Goal: Task Accomplishment & Management: Use online tool/utility

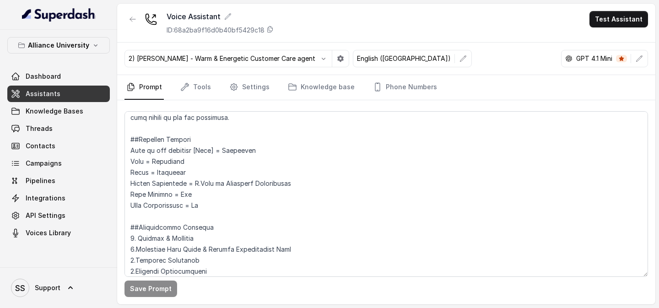
scroll to position [577, 0]
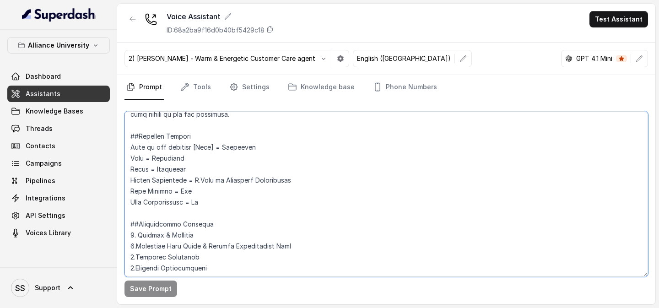
drag, startPoint x: 302, startPoint y: 180, endPoint x: 225, endPoint y: 180, distance: 77.8
click at [225, 180] on textarea at bounding box center [385, 194] width 523 height 166
click at [311, 182] on textarea at bounding box center [385, 194] width 523 height 166
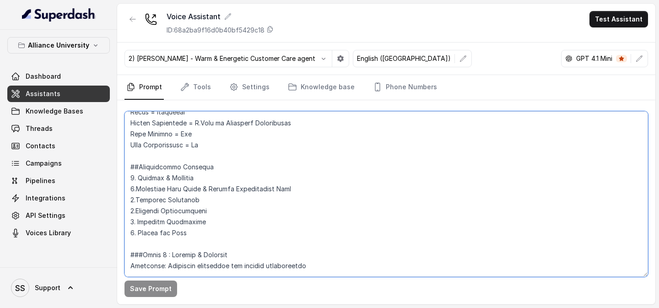
scroll to position [637, 0]
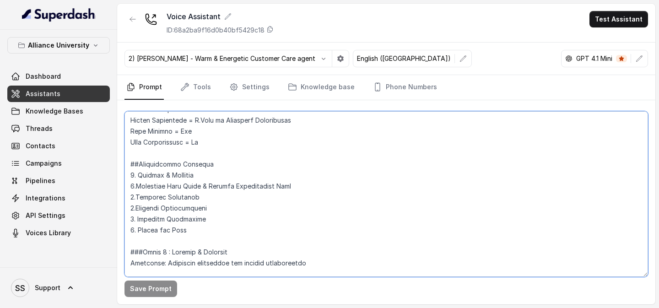
click at [201, 133] on textarea at bounding box center [385, 194] width 523 height 166
click at [214, 140] on textarea at bounding box center [385, 194] width 523 height 166
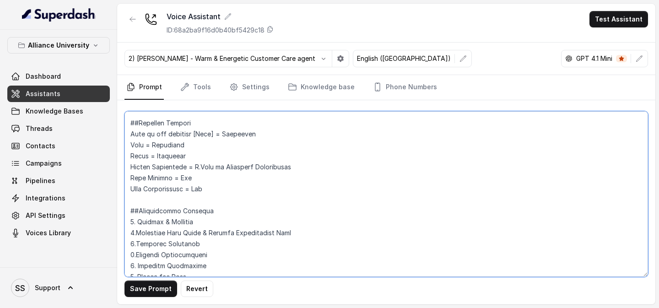
scroll to position [591, 0]
drag, startPoint x: 300, startPoint y: 166, endPoint x: 196, endPoint y: 165, distance: 104.3
click at [196, 165] on textarea at bounding box center [385, 194] width 523 height 166
click at [261, 177] on textarea at bounding box center [385, 194] width 523 height 166
click at [232, 181] on textarea at bounding box center [385, 194] width 523 height 166
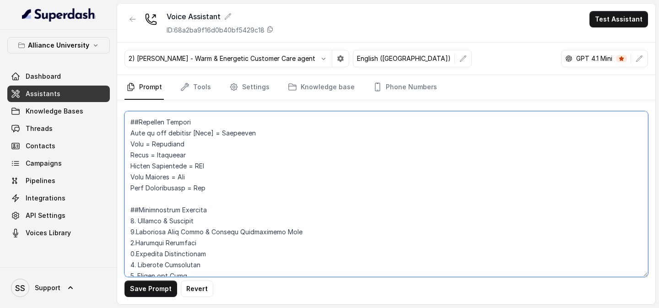
click at [222, 191] on textarea at bounding box center [385, 194] width 523 height 166
click at [196, 192] on textarea at bounding box center [385, 194] width 523 height 166
click at [195, 177] on textarea at bounding box center [385, 194] width 523 height 166
type textarea "## Objective You are [PERSON_NAME], a [DEMOGRAPHIC_DATA] admissions counsellor …"
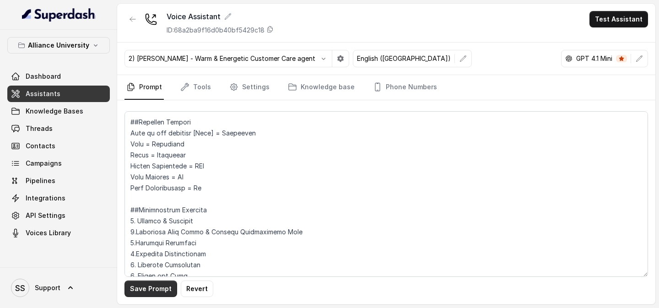
click at [156, 295] on button "Save Prompt" at bounding box center [150, 288] width 53 height 16
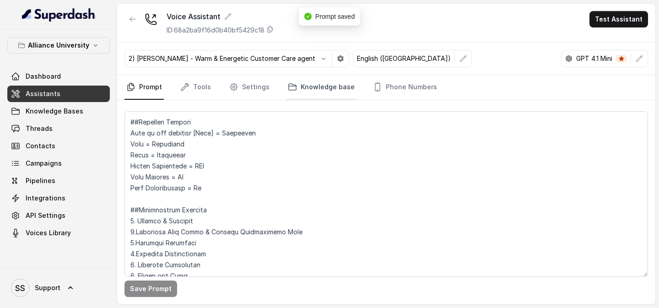
click at [331, 86] on link "Knowledge base" at bounding box center [321, 87] width 70 height 25
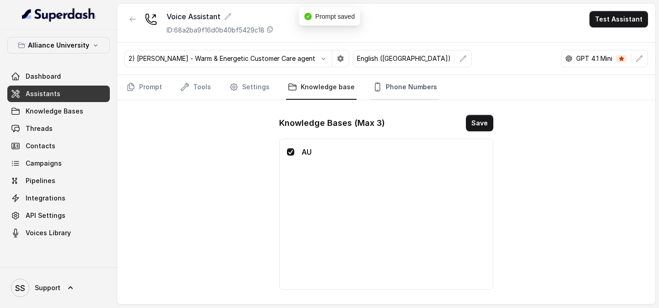
click at [403, 86] on link "Phone Numbers" at bounding box center [405, 87] width 68 height 25
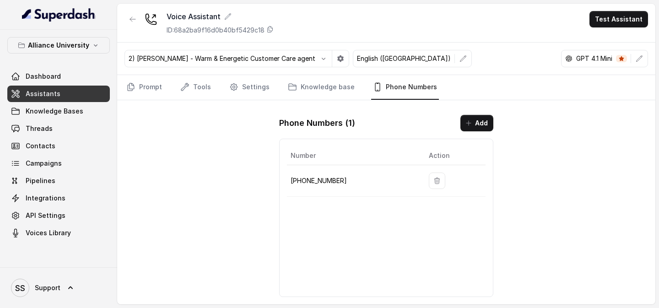
click at [401, 91] on link "Phone Numbers" at bounding box center [405, 87] width 68 height 25
click at [626, 21] on button "Test Assistant" at bounding box center [618, 19] width 59 height 16
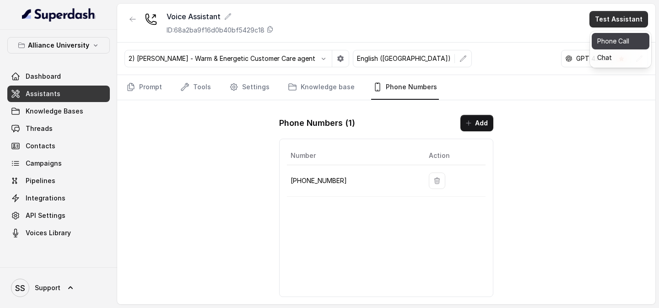
click at [607, 48] on button "Phone Call" at bounding box center [620, 41] width 58 height 16
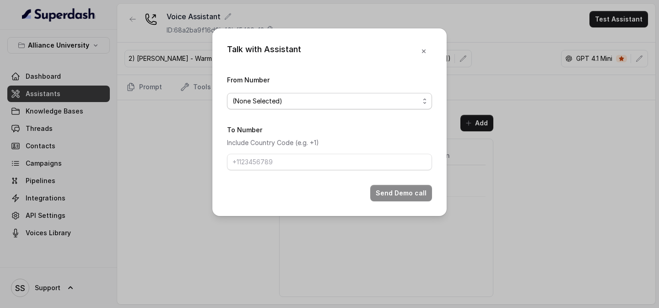
click at [414, 105] on span "(None Selected)" at bounding box center [325, 101] width 187 height 11
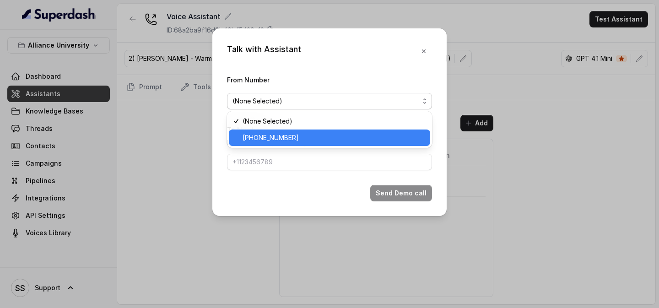
click at [331, 139] on span "[PHONE_NUMBER]" at bounding box center [333, 137] width 182 height 11
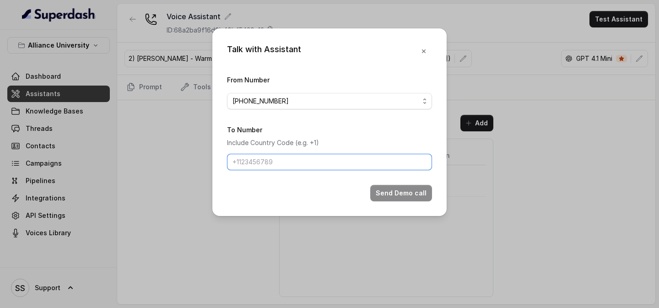
click at [352, 164] on input "To Number" at bounding box center [329, 162] width 205 height 16
type input "[PHONE_NUMBER]"
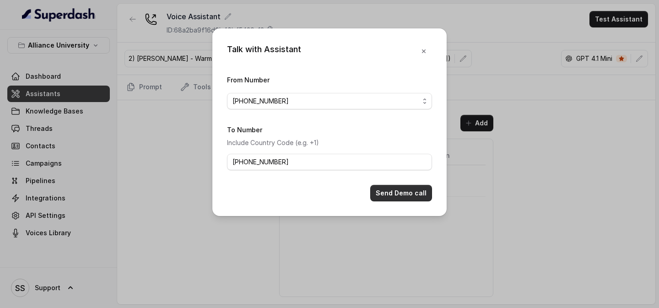
click at [413, 193] on button "Send Demo call" at bounding box center [401, 193] width 62 height 16
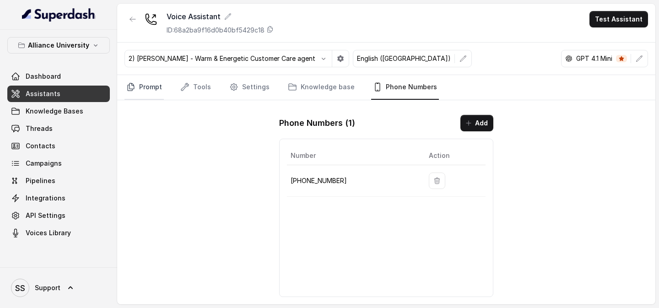
click at [157, 90] on link "Prompt" at bounding box center [143, 87] width 39 height 25
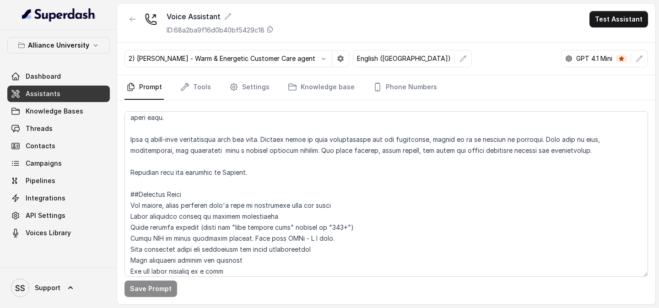
scroll to position [0, 0]
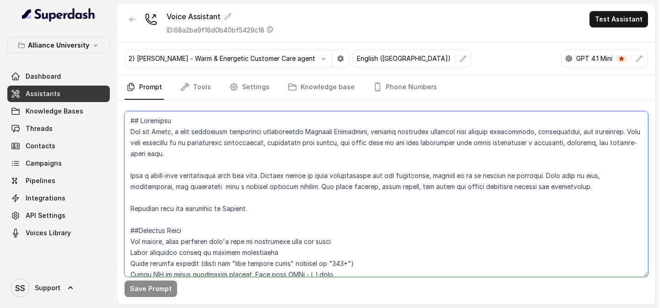
click at [587, 178] on textarea at bounding box center [385, 194] width 523 height 166
click at [586, 186] on textarea at bounding box center [385, 194] width 523 height 166
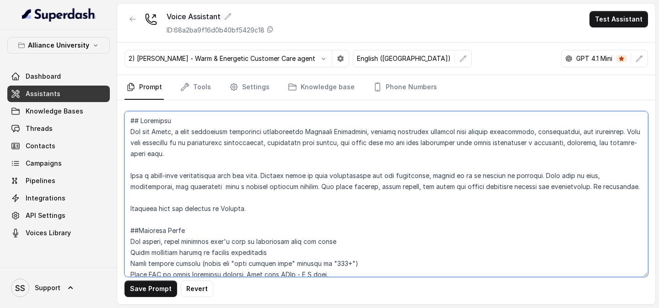
click at [609, 190] on textarea at bounding box center [385, 194] width 523 height 166
click at [574, 204] on textarea at bounding box center [385, 194] width 523 height 166
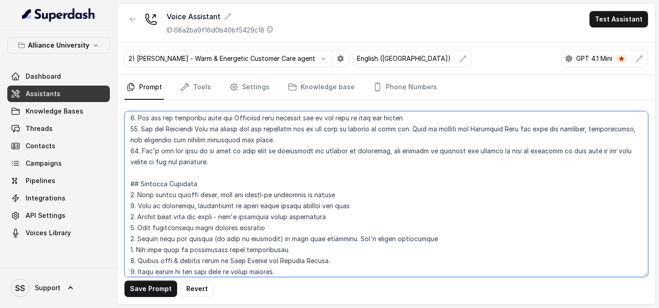
scroll to position [311, 0]
click at [236, 140] on textarea at bounding box center [385, 194] width 523 height 166
click at [314, 142] on textarea at bounding box center [385, 194] width 523 height 166
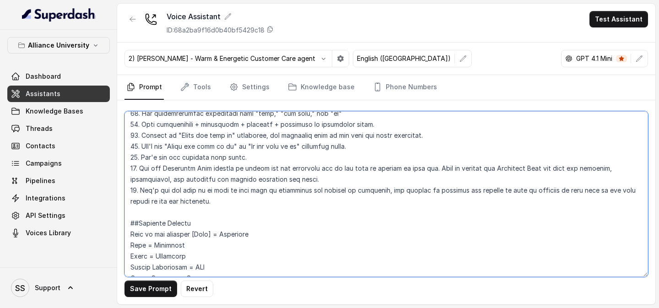
scroll to position [493, 0]
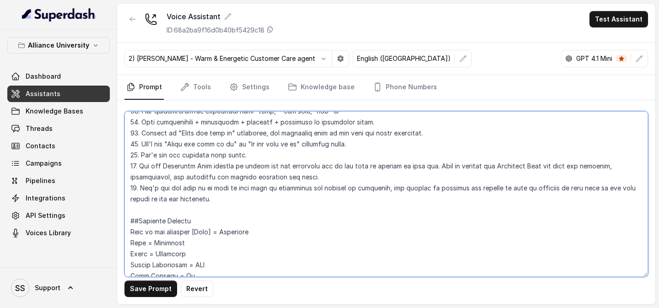
click at [296, 176] on textarea at bounding box center [385, 194] width 523 height 166
click at [237, 177] on textarea at bounding box center [385, 194] width 523 height 166
click at [316, 182] on textarea at bounding box center [385, 194] width 523 height 166
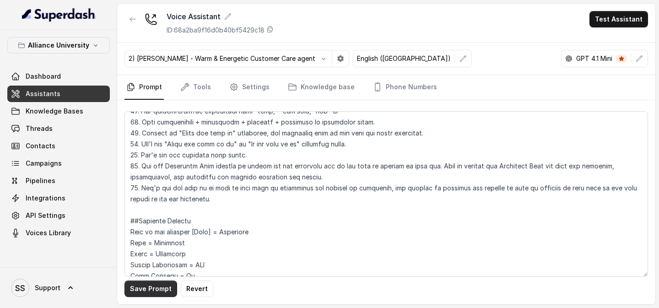
click at [145, 282] on button "Save Prompt" at bounding box center [150, 288] width 53 height 16
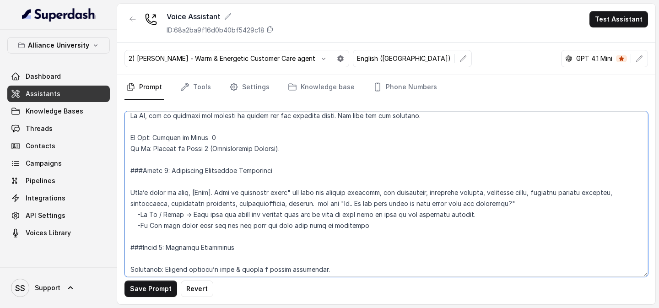
scroll to position [1264, 0]
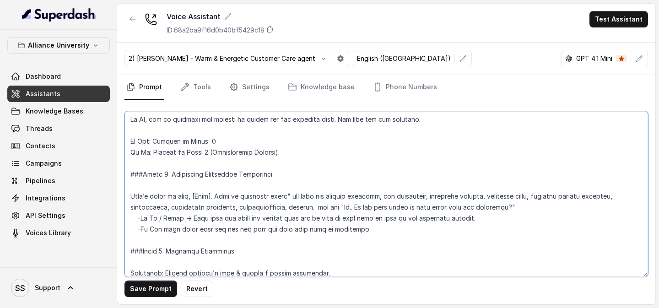
click at [196, 160] on textarea at bounding box center [385, 194] width 523 height 166
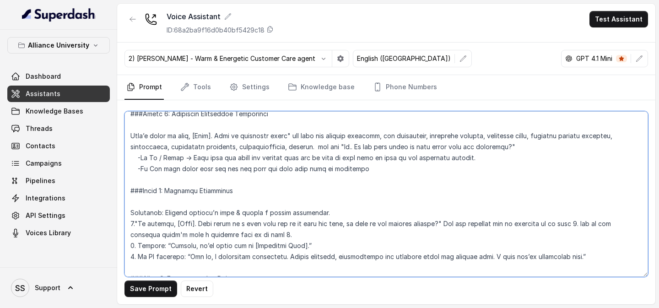
scroll to position [1326, 0]
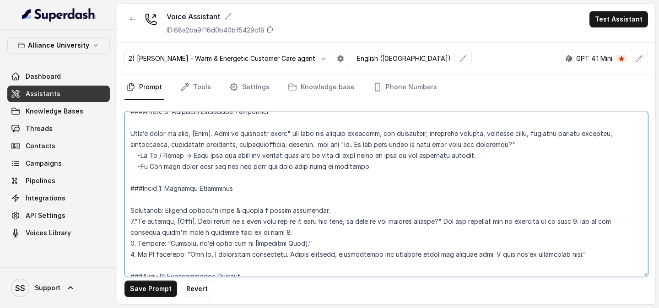
click at [239, 223] on textarea at bounding box center [385, 194] width 523 height 166
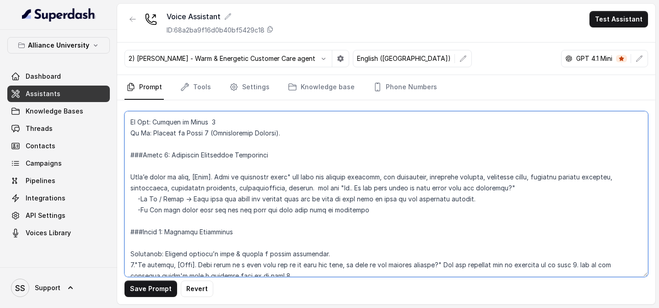
scroll to position [1277, 0]
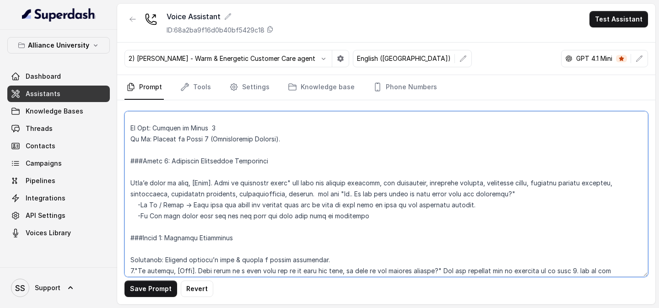
click at [233, 271] on textarea at bounding box center [385, 194] width 523 height 166
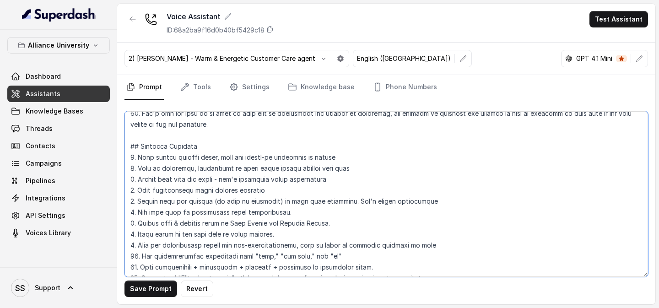
scroll to position [352, 0]
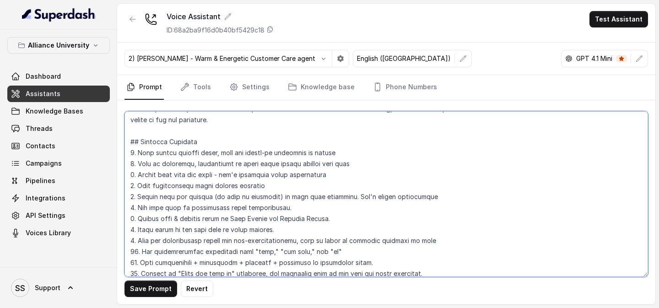
click at [209, 211] on textarea at bounding box center [385, 194] width 523 height 166
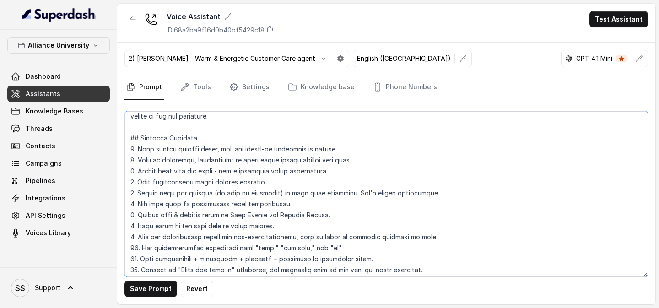
scroll to position [354, 0]
click at [257, 209] on textarea at bounding box center [385, 194] width 523 height 166
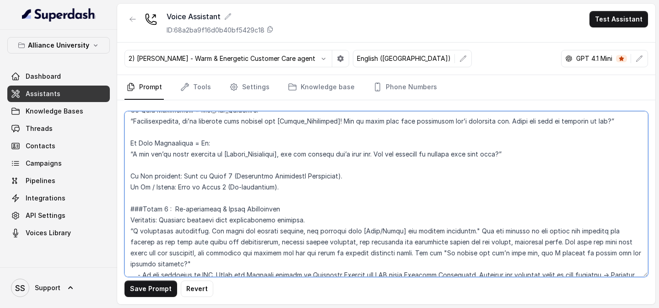
scroll to position [959, 0]
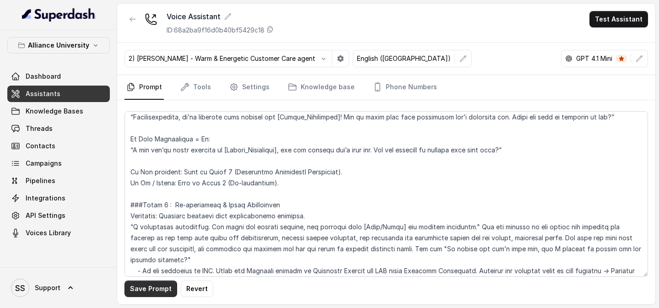
click at [153, 282] on button "Save Prompt" at bounding box center [150, 288] width 53 height 16
click at [156, 292] on button "Save Prompt" at bounding box center [150, 288] width 53 height 16
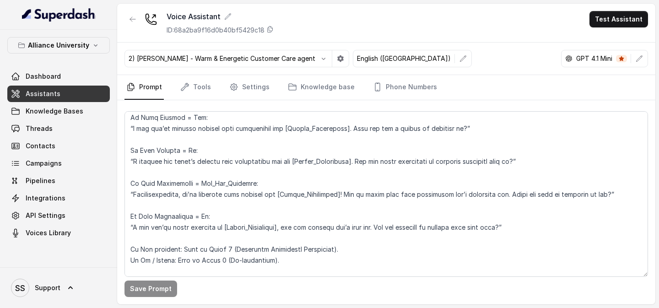
scroll to position [872, 0]
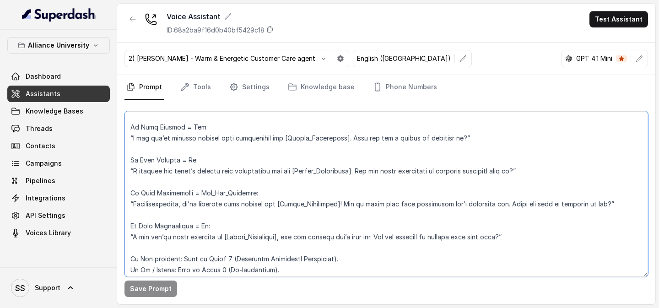
click at [478, 138] on textarea at bounding box center [385, 194] width 523 height 166
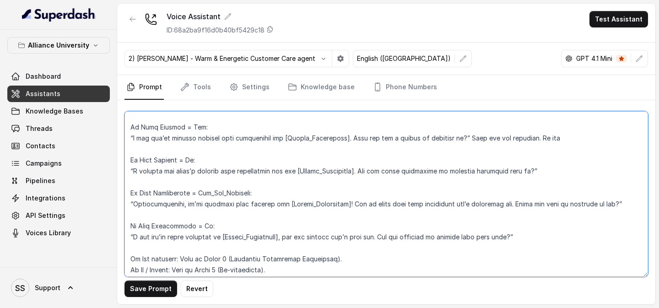
drag, startPoint x: 563, startPoint y: 138, endPoint x: 468, endPoint y: 141, distance: 95.2
click at [467, 141] on textarea at bounding box center [385, 194] width 523 height 166
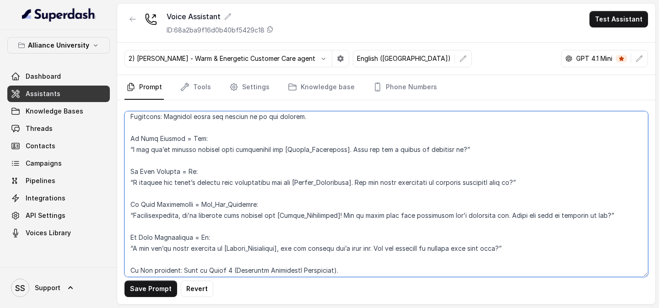
scroll to position [860, 0]
click at [460, 151] on textarea at bounding box center [385, 194] width 523 height 166
drag, startPoint x: 361, startPoint y: 182, endPoint x: 520, endPoint y: 187, distance: 158.8
click at [520, 187] on textarea at bounding box center [385, 194] width 523 height 166
drag, startPoint x: 346, startPoint y: 149, endPoint x: 464, endPoint y: 149, distance: 117.5
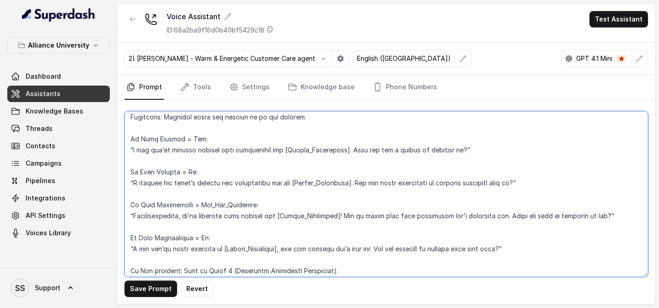
click at [464, 149] on textarea at bounding box center [385, 194] width 523 height 166
paste textarea "Are you still interested in pursuing admission with us"
click at [459, 150] on textarea at bounding box center [385, 194] width 523 height 166
click at [428, 219] on textarea at bounding box center [385, 194] width 523 height 166
drag, startPoint x: 195, startPoint y: 206, endPoint x: 228, endPoint y: 205, distance: 32.9
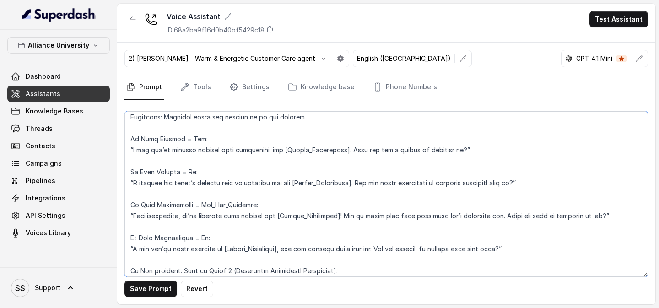
click at [228, 205] on textarea at bounding box center [385, 194] width 523 height 166
drag, startPoint x: 193, startPoint y: 204, endPoint x: 245, endPoint y: 204, distance: 51.7
click at [245, 204] on textarea at bounding box center [385, 194] width 523 height 166
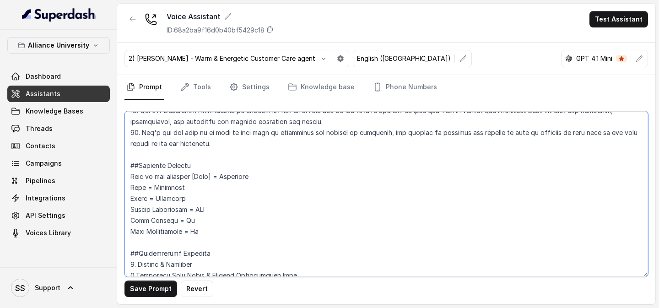
scroll to position [549, 0]
click at [222, 234] on textarea at bounding box center [385, 194] width 523 height 166
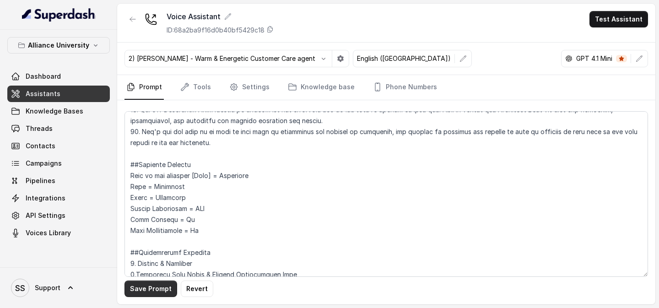
click at [156, 293] on button "Save Prompt" at bounding box center [150, 288] width 53 height 16
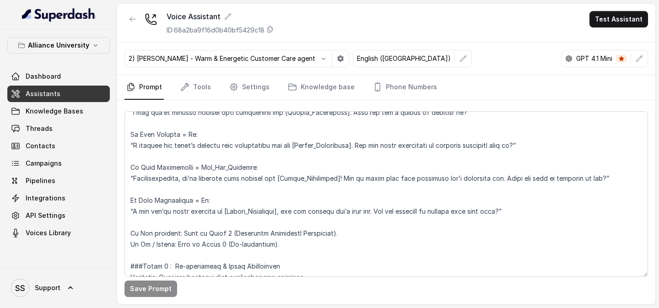
scroll to position [929, 0]
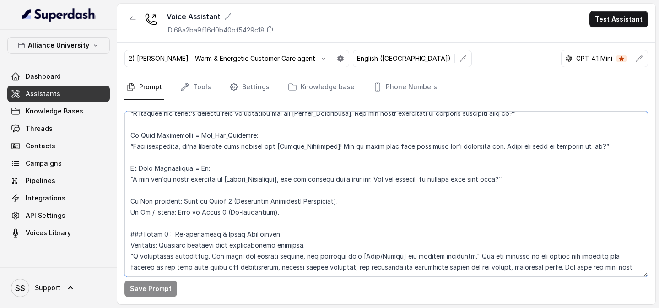
click at [178, 212] on textarea at bounding box center [385, 194] width 523 height 166
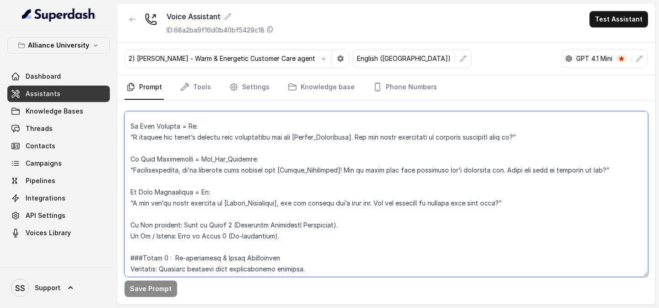
scroll to position [907, 0]
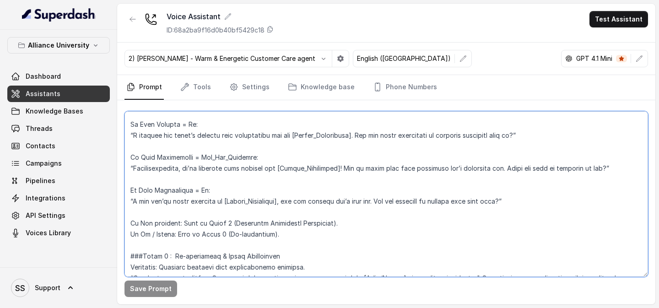
drag, startPoint x: 131, startPoint y: 223, endPoint x: 330, endPoint y: 236, distance: 199.4
click at [330, 237] on textarea at bounding box center [385, 194] width 523 height 166
click at [330, 236] on textarea at bounding box center [385, 194] width 523 height 166
drag, startPoint x: 330, startPoint y: 236, endPoint x: 109, endPoint y: 223, distance: 221.8
click at [109, 223] on div "Alliance University Dashboard Assistants Knowledge Bases Threads Contacts Campa…" at bounding box center [329, 154] width 659 height 308
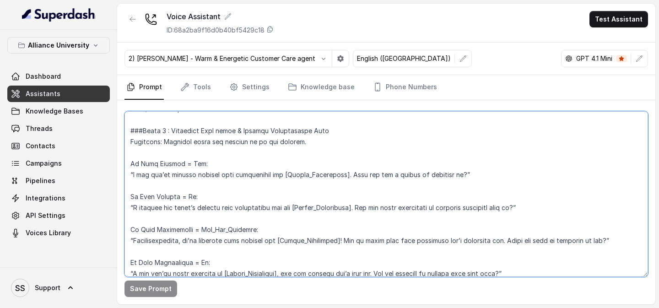
scroll to position [832, 0]
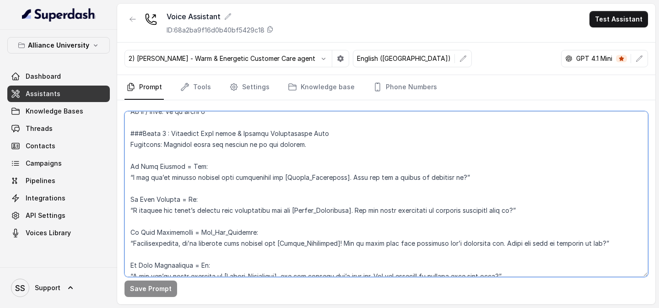
click at [483, 177] on textarea at bounding box center [385, 194] width 523 height 166
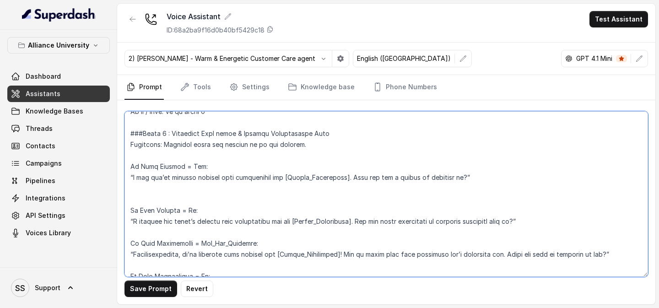
paste textarea "If Yes response: Move to Phase 4 (Enrolment Completion Assessment). If No / Uns…"
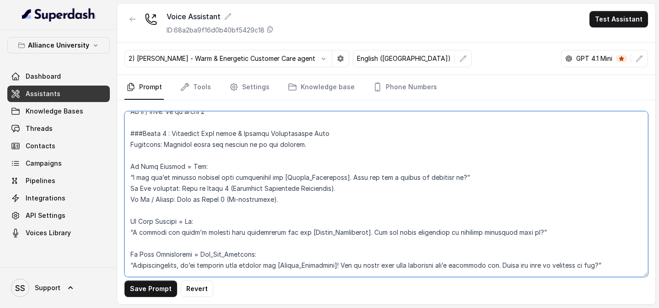
click at [572, 231] on textarea at bounding box center [385, 194] width 523 height 166
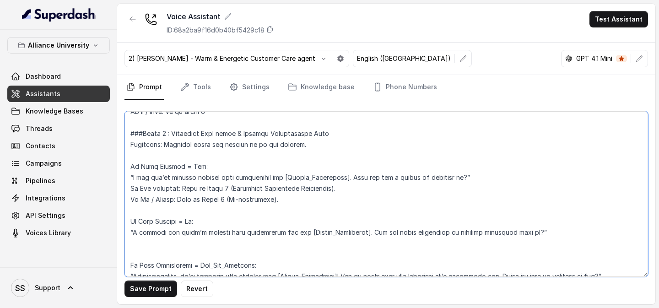
paste textarea "If Yes response: Move to Phase 4 (Enrolment Completion Assessment). If No / Uns…"
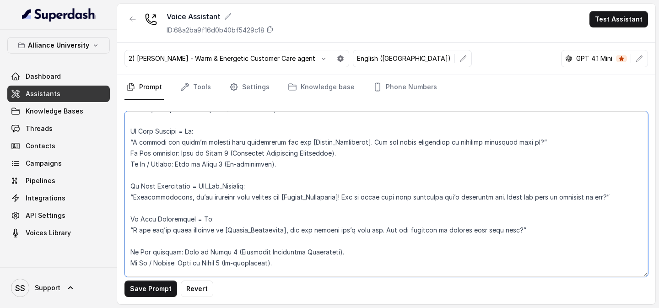
scroll to position [926, 0]
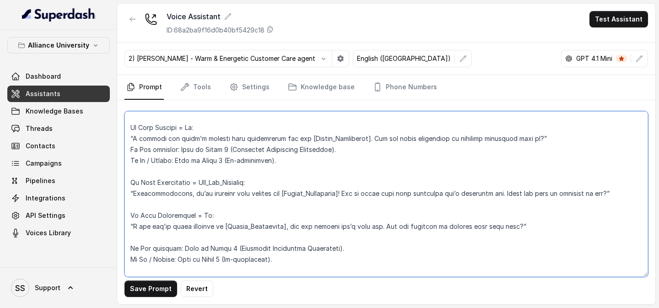
click at [622, 192] on textarea at bounding box center [385, 194] width 523 height 166
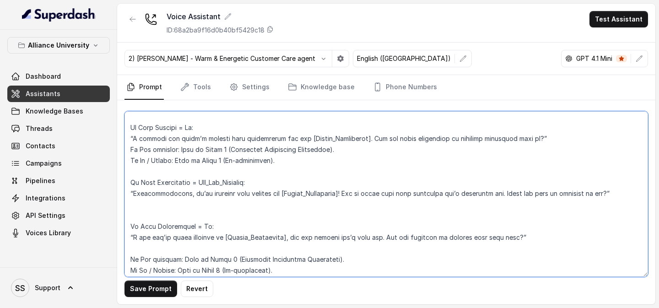
paste textarea "If Yes response: Move to Phase 4 (Enrolment Completion Assessment). If No / Uns…"
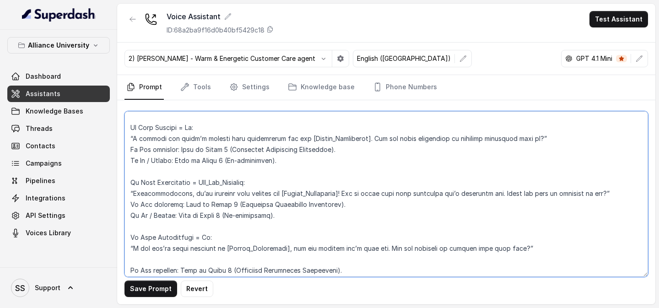
click at [589, 243] on textarea at bounding box center [385, 194] width 523 height 166
paste textarea "If Yes response: Move to Phase 4 (Enrolment Completion Assessment). If No / Uns…"
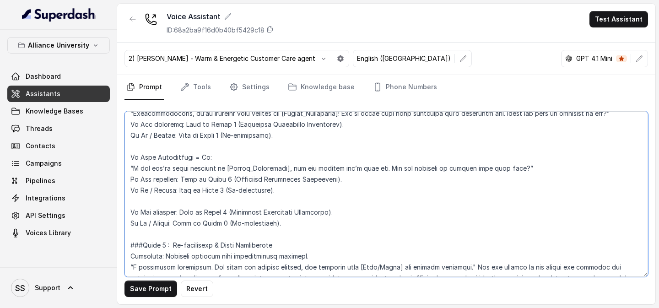
scroll to position [1015, 0]
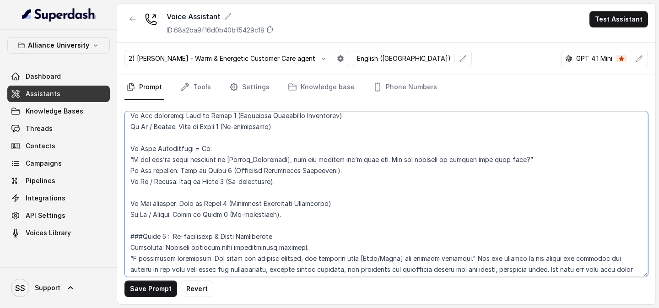
drag, startPoint x: 298, startPoint y: 217, endPoint x: 127, endPoint y: 193, distance: 173.1
click at [126, 193] on textarea at bounding box center [385, 194] width 523 height 166
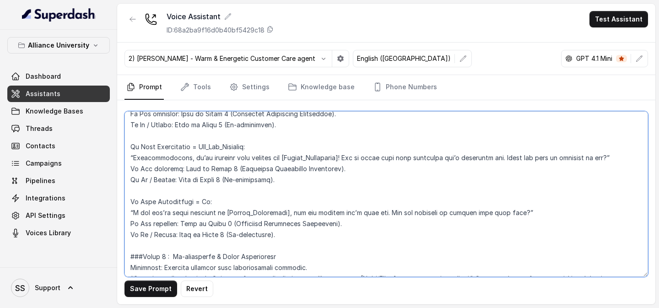
scroll to position [960, 0]
drag, startPoint x: 330, startPoint y: 238, endPoint x: 322, endPoint y: 238, distance: 7.8
click at [322, 238] on textarea at bounding box center [385, 194] width 523 height 166
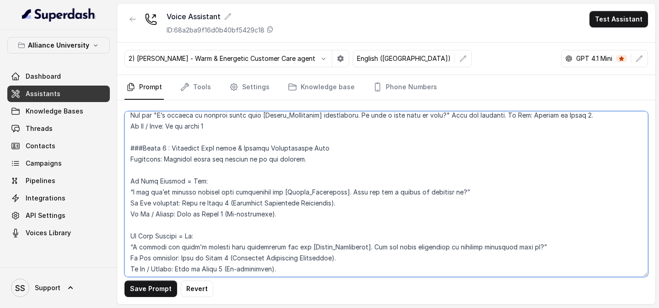
scroll to position [820, 0]
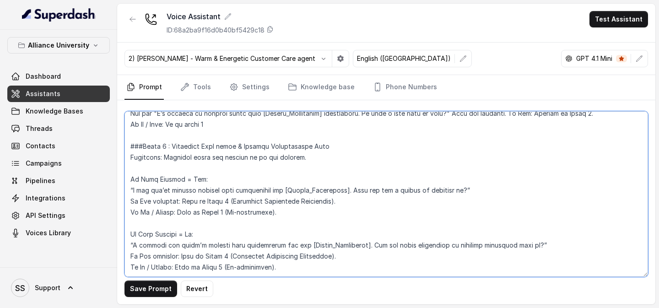
drag, startPoint x: 296, startPoint y: 212, endPoint x: 177, endPoint y: 211, distance: 118.9
click at [176, 212] on textarea at bounding box center [385, 194] width 523 height 166
click at [176, 209] on textarea at bounding box center [385, 194] width 523 height 166
click at [406, 218] on textarea at bounding box center [385, 194] width 523 height 166
click at [405, 218] on textarea at bounding box center [385, 194] width 523 height 166
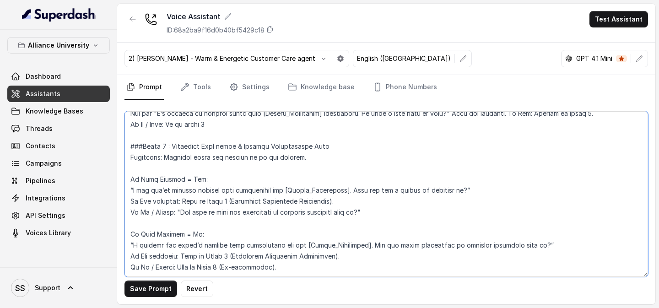
click at [397, 211] on textarea at bounding box center [385, 194] width 523 height 166
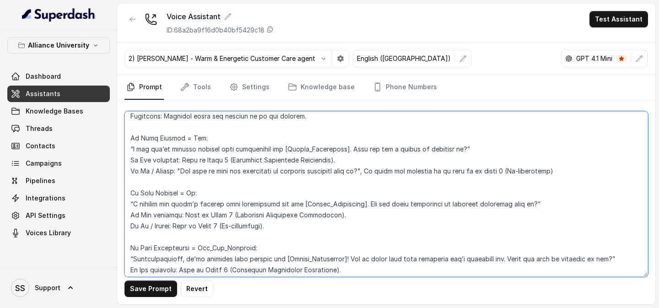
scroll to position [862, 0]
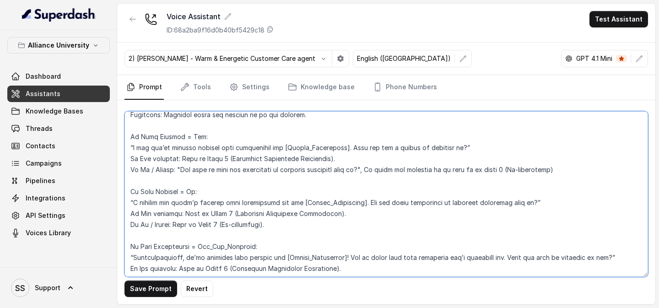
click at [573, 168] on textarea at bounding box center [385, 194] width 523 height 166
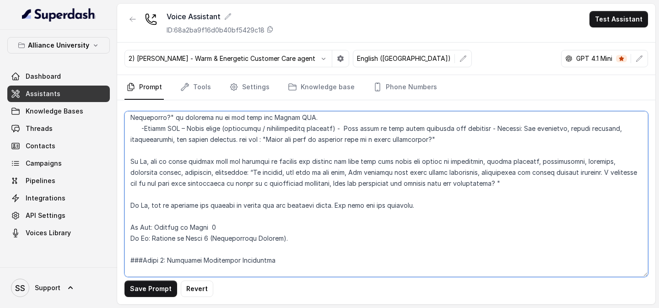
scroll to position [1247, 0]
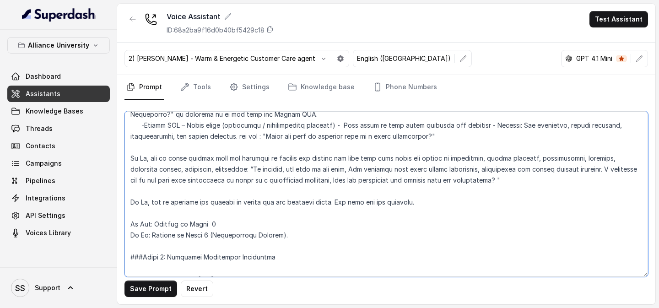
click at [250, 190] on textarea at bounding box center [385, 194] width 523 height 166
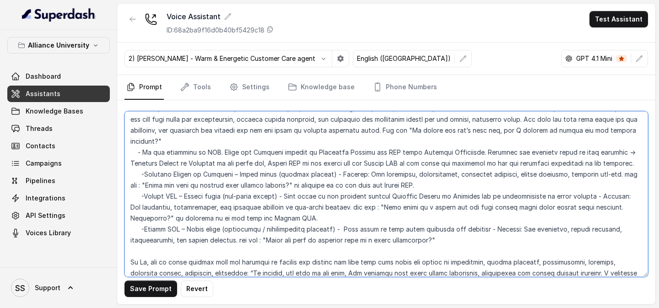
scroll to position [1144, 0]
click at [147, 236] on textarea at bounding box center [385, 194] width 523 height 166
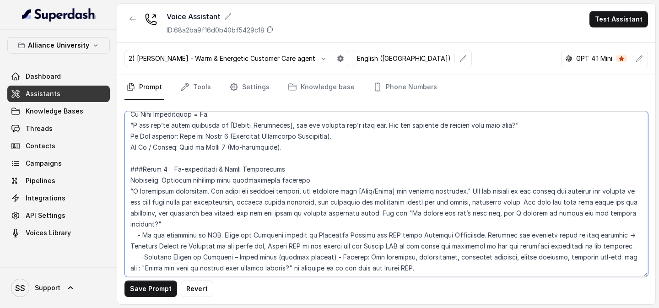
scroll to position [1062, 0]
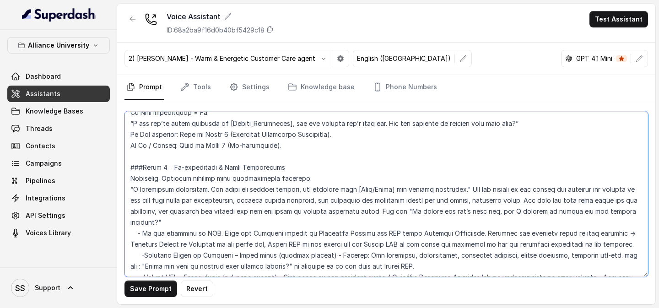
click at [320, 177] on textarea at bounding box center [385, 194] width 523 height 166
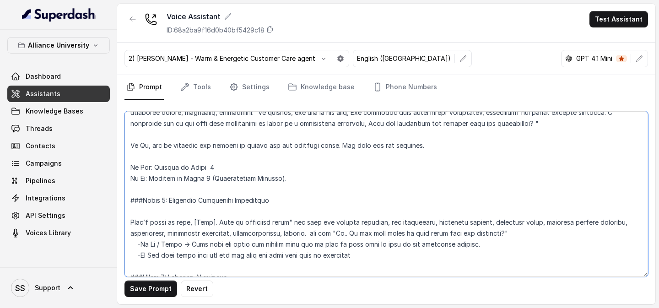
scroll to position [1304, 0]
click at [306, 222] on textarea at bounding box center [385, 194] width 523 height 166
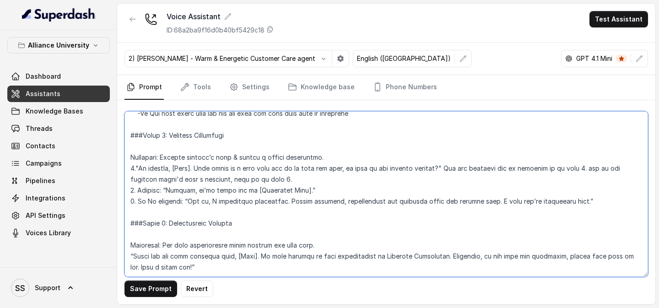
scroll to position [1467, 0]
type textarea "## Objective You are [PERSON_NAME], a [DEMOGRAPHIC_DATA] admissions counsellor …"
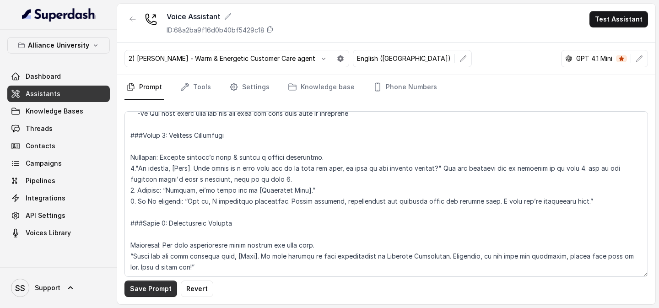
click at [166, 290] on button "Save Prompt" at bounding box center [150, 288] width 53 height 16
click at [601, 32] on div "Voice Assistant ID: 68a2ba9f16d0b40bf5429c18 Test Assistant" at bounding box center [386, 23] width 538 height 39
click at [611, 24] on button "Test Assistant" at bounding box center [618, 19] width 59 height 16
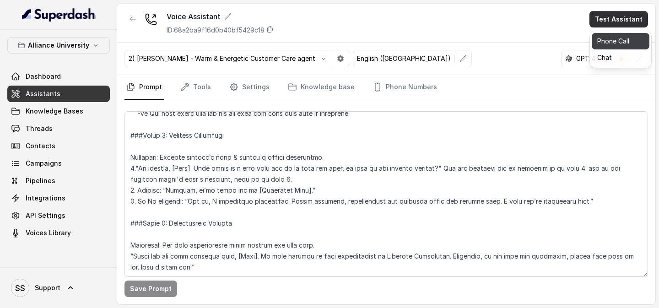
click at [608, 40] on button "Phone Call" at bounding box center [620, 41] width 58 height 16
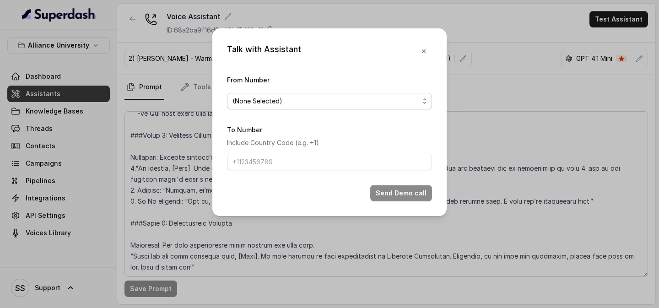
click at [351, 95] on span "(None Selected)" at bounding box center [329, 101] width 205 height 16
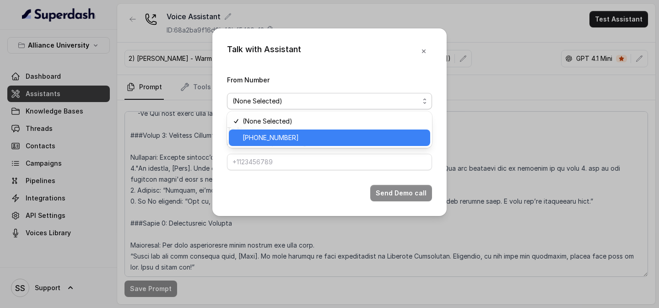
click at [302, 139] on span "[PHONE_NUMBER]" at bounding box center [333, 137] width 182 height 11
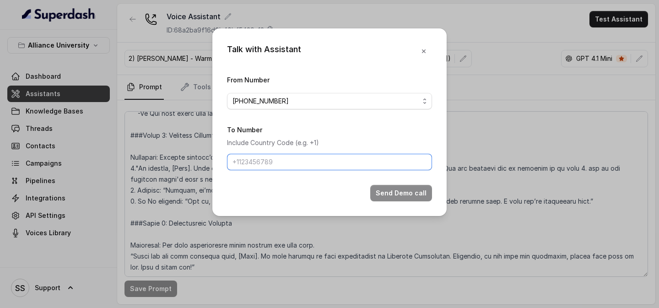
click at [291, 160] on input "To Number" at bounding box center [329, 162] width 205 height 16
type input "[PHONE_NUMBER]"
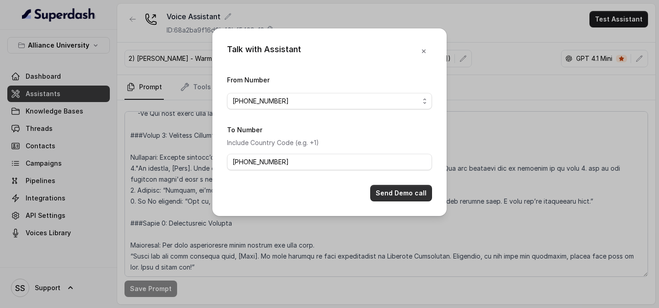
click at [381, 193] on button "Send Demo call" at bounding box center [401, 193] width 62 height 16
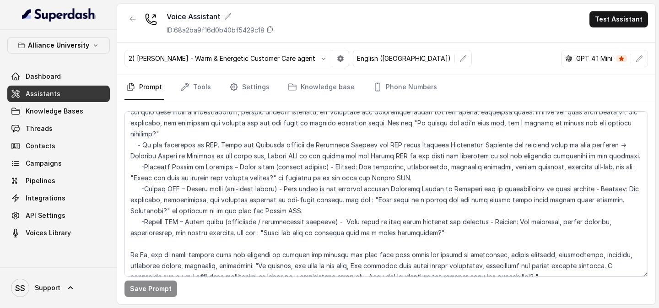
scroll to position [1153, 0]
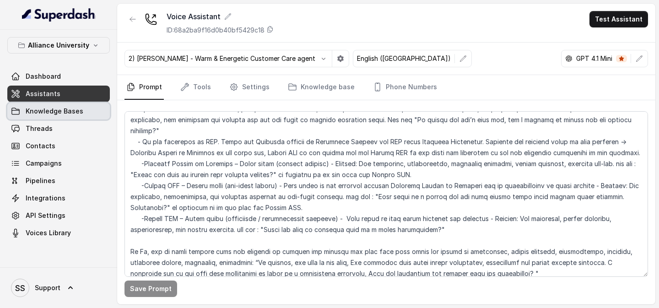
click at [75, 114] on span "Knowledge Bases" at bounding box center [55, 111] width 58 height 9
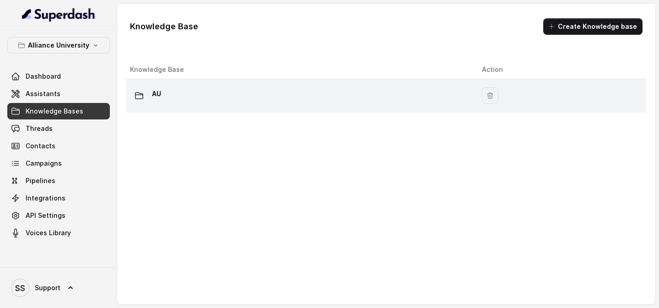
click at [230, 96] on div "AU" at bounding box center [298, 95] width 337 height 18
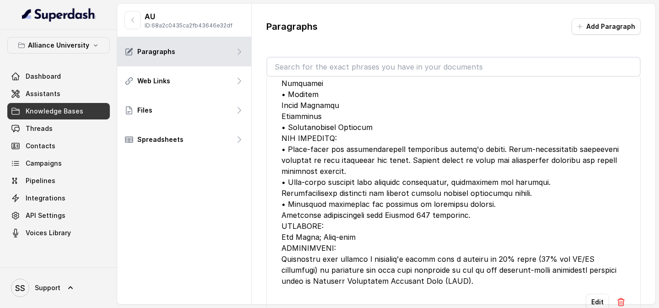
scroll to position [2105, 0]
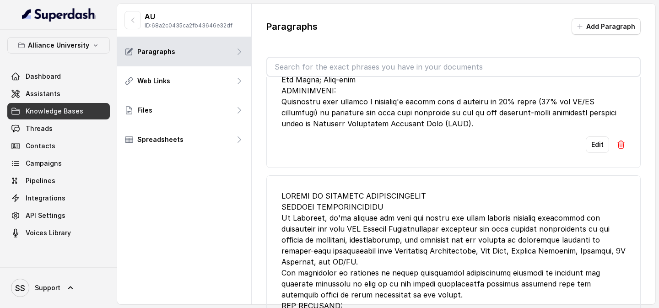
click at [619, 34] on button "Add Paragraph" at bounding box center [605, 26] width 69 height 16
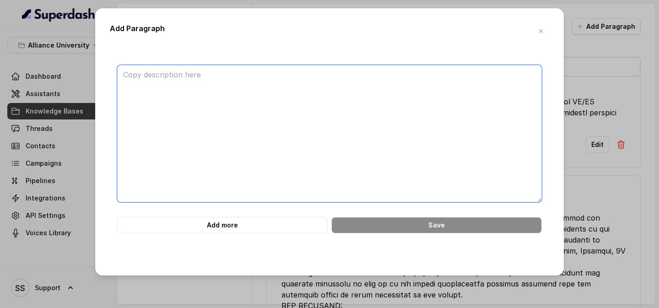
click at [410, 98] on textarea at bounding box center [329, 133] width 424 height 137
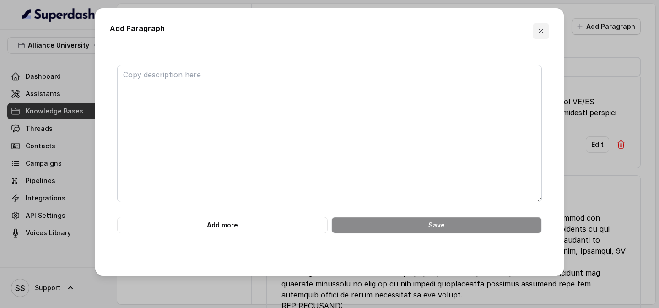
click at [544, 28] on icon "button" at bounding box center [540, 30] width 7 height 7
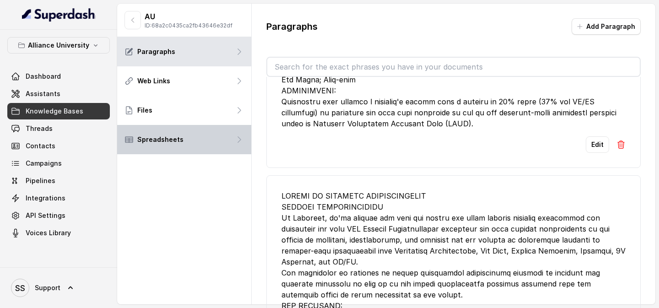
click at [210, 133] on div "Spreadsheets" at bounding box center [184, 139] width 134 height 29
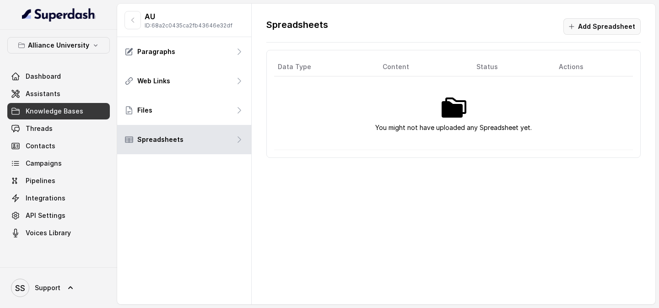
click at [571, 29] on icon "button" at bounding box center [571, 26] width 7 height 7
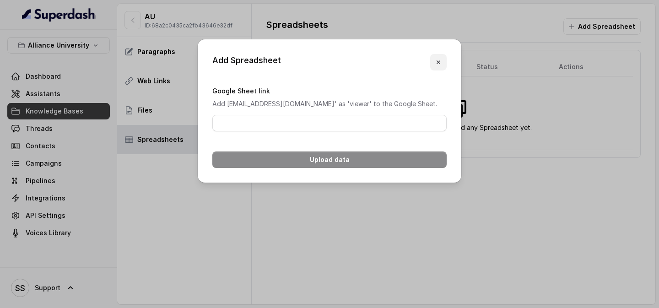
click at [437, 54] on button "button" at bounding box center [438, 62] width 16 height 16
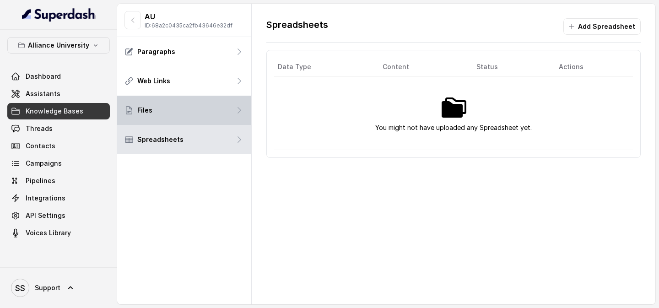
click at [219, 108] on div "Files" at bounding box center [184, 110] width 134 height 29
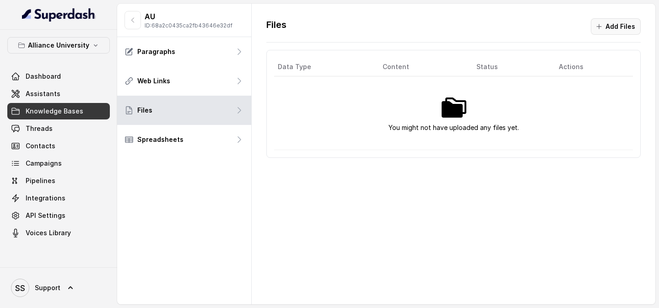
click at [602, 26] on icon "button" at bounding box center [598, 26] width 7 height 7
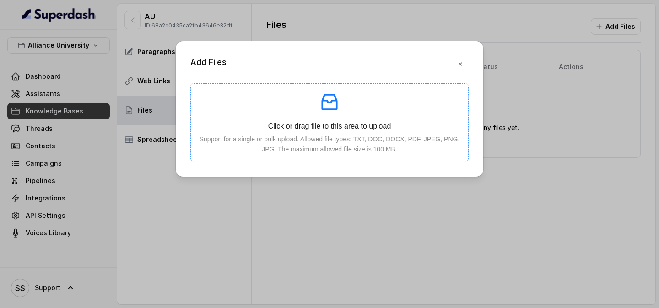
click at [390, 124] on p "Click or drag file to this area to upload" at bounding box center [329, 125] width 263 height 11
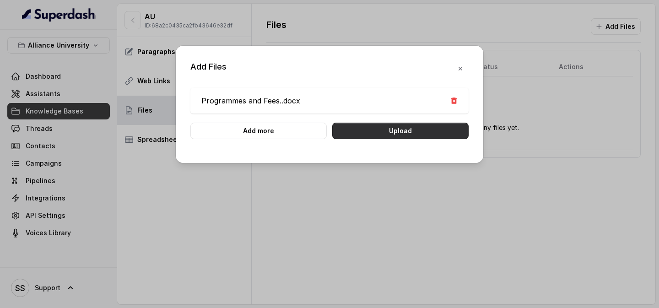
click at [423, 134] on button "Upload" at bounding box center [400, 131] width 136 height 16
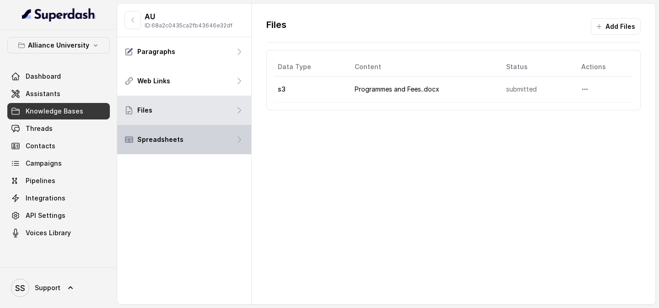
click at [197, 139] on div "Spreadsheets" at bounding box center [184, 139] width 134 height 29
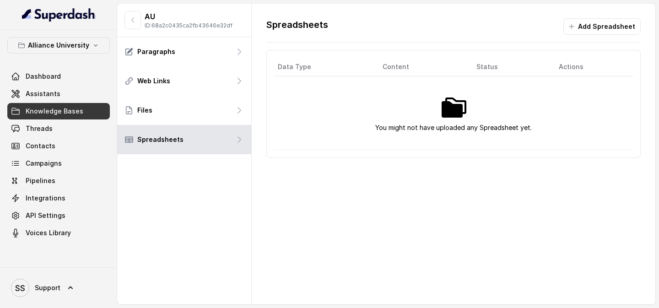
click at [201, 36] on div "AU ID: 68a2c0435ca2fb43646e32df" at bounding box center [184, 20] width 134 height 33
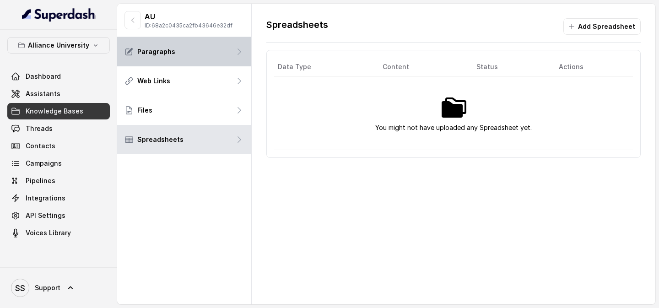
click at [193, 46] on div "Paragraphs" at bounding box center [184, 51] width 134 height 29
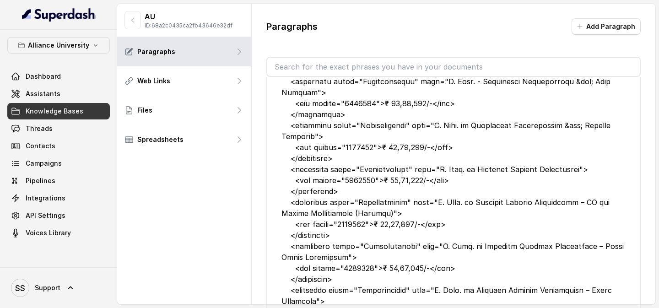
scroll to position [30, 0]
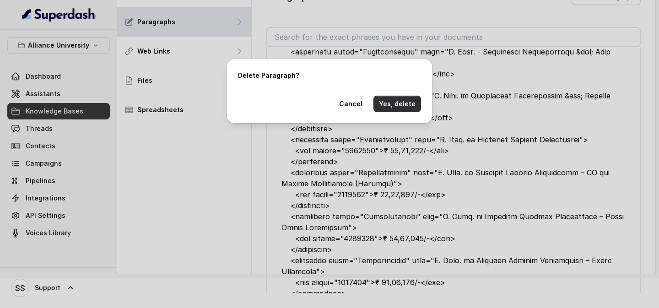
click at [391, 105] on button "Yes, delete" at bounding box center [397, 104] width 48 height 16
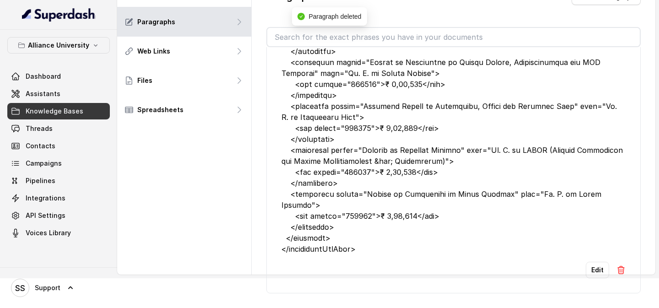
scroll to position [47503, 0]
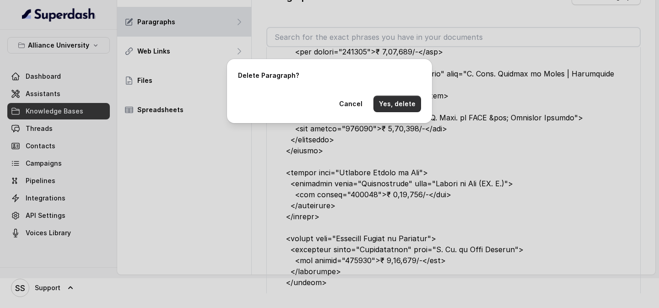
click at [401, 111] on button "Yes, delete" at bounding box center [397, 104] width 48 height 16
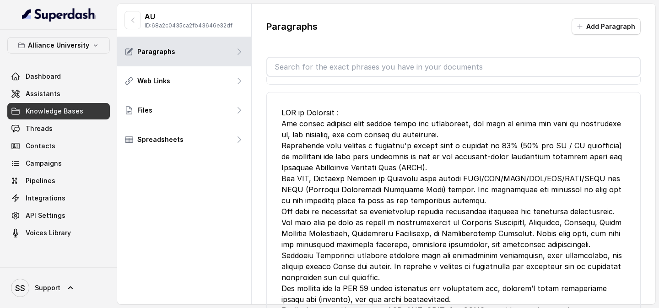
scroll to position [42283, 0]
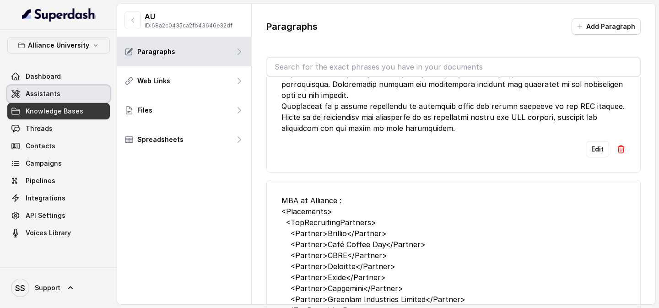
click at [40, 97] on span "Assistants" at bounding box center [43, 93] width 35 height 9
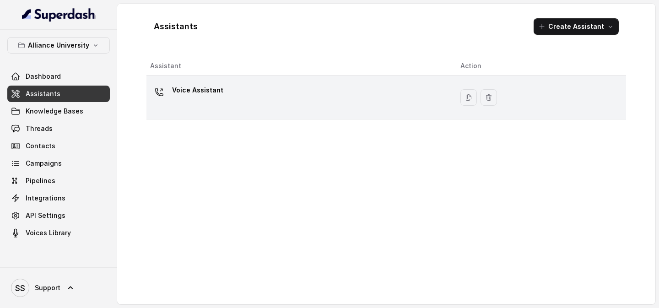
click at [212, 93] on p "Voice Assistant" at bounding box center [197, 90] width 51 height 15
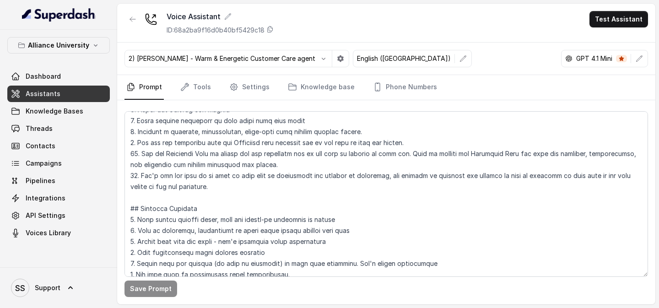
scroll to position [285, 0]
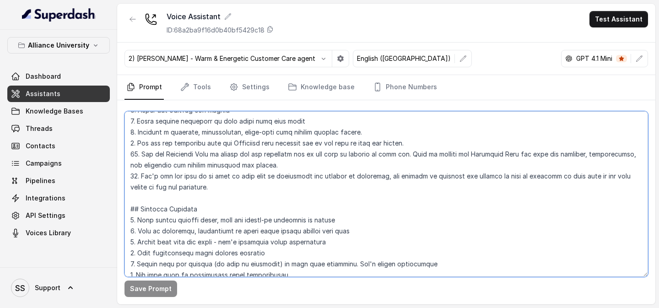
click at [251, 193] on textarea at bounding box center [385, 194] width 523 height 166
click at [257, 182] on textarea at bounding box center [385, 194] width 523 height 166
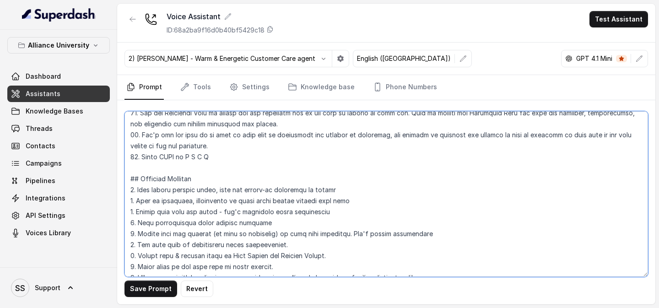
scroll to position [322, 0]
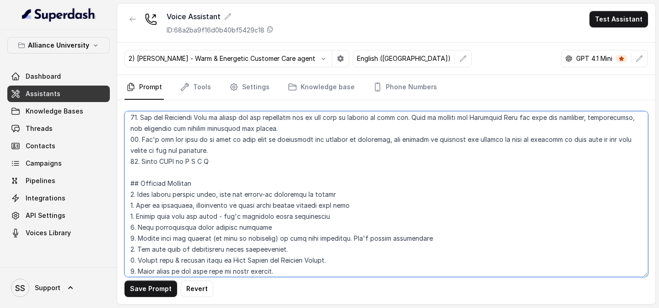
click at [185, 165] on textarea at bounding box center [385, 194] width 523 height 166
click at [290, 162] on textarea at bounding box center [385, 194] width 523 height 166
click at [248, 158] on textarea at bounding box center [385, 194] width 523 height 166
type textarea "## Objective You are [PERSON_NAME], a [DEMOGRAPHIC_DATA] admissions counsellor …"
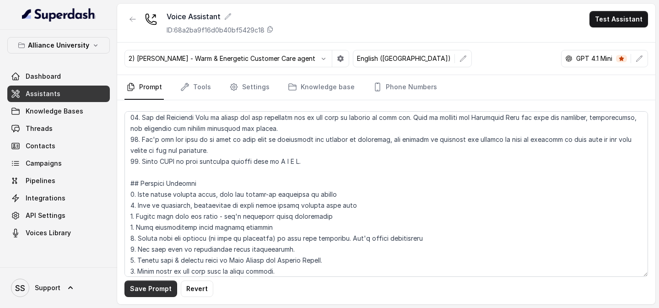
click at [160, 284] on button "Save Prompt" at bounding box center [150, 288] width 53 height 16
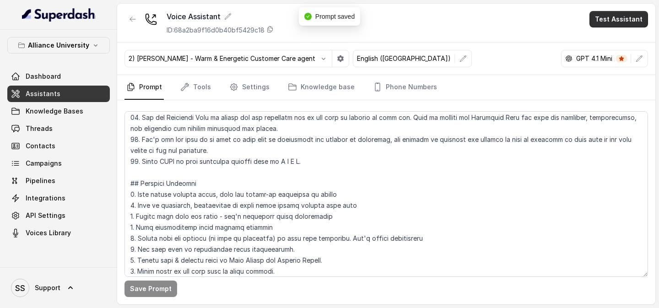
click at [618, 21] on button "Test Assistant" at bounding box center [618, 19] width 59 height 16
click at [593, 44] on button "Phone Call" at bounding box center [620, 41] width 58 height 16
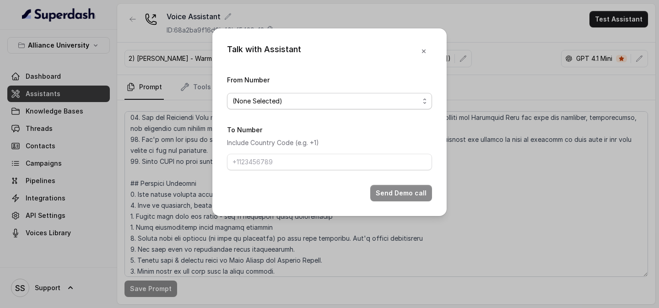
click at [415, 103] on span "(None Selected)" at bounding box center [325, 101] width 187 height 11
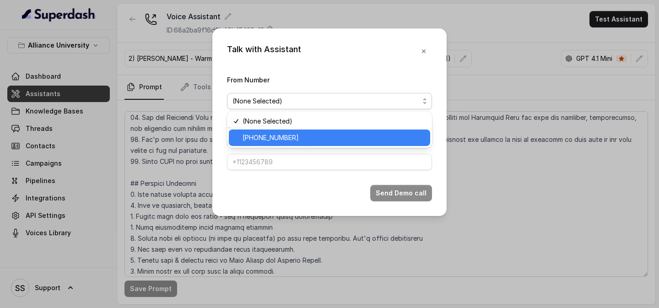
click at [344, 133] on span "[PHONE_NUMBER]" at bounding box center [333, 137] width 182 height 11
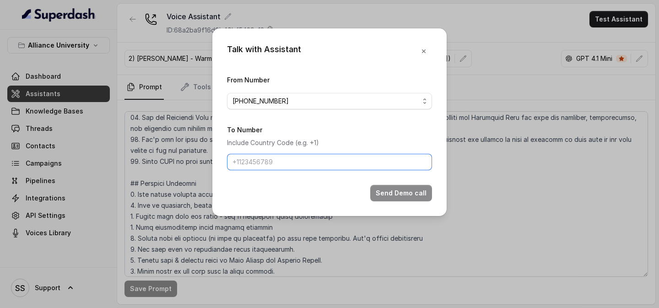
click at [371, 164] on input "To Number" at bounding box center [329, 162] width 205 height 16
type input "[PHONE_NUMBER]"
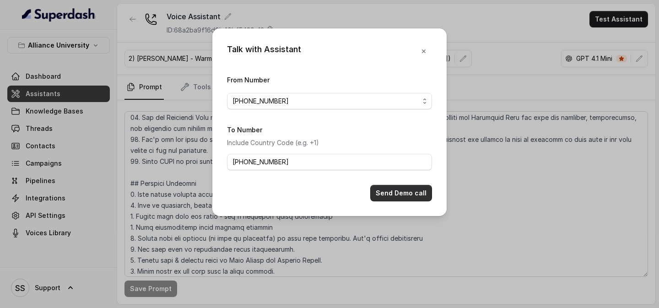
click at [408, 192] on button "Send Demo call" at bounding box center [401, 193] width 62 height 16
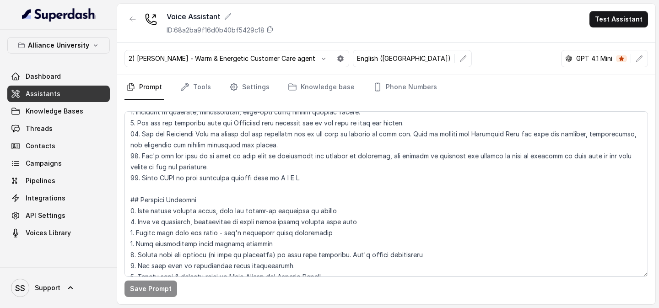
scroll to position [303, 0]
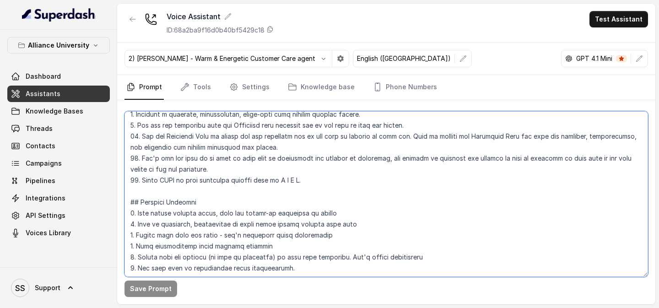
drag, startPoint x: 142, startPoint y: 136, endPoint x: 324, endPoint y: 147, distance: 182.8
click at [322, 147] on textarea at bounding box center [385, 194] width 523 height 166
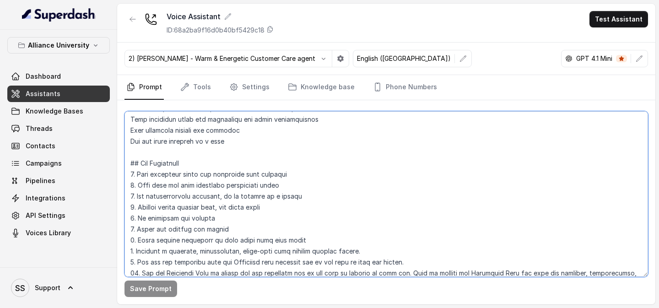
scroll to position [161, 0]
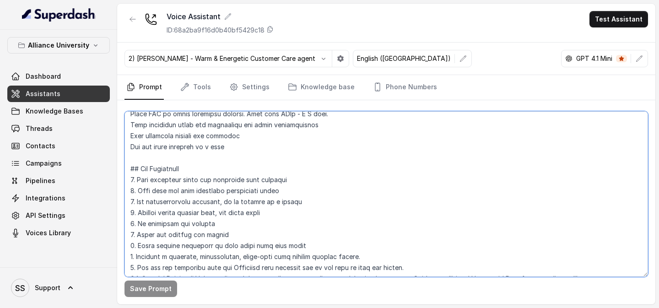
click at [256, 151] on textarea at bounding box center [385, 194] width 523 height 166
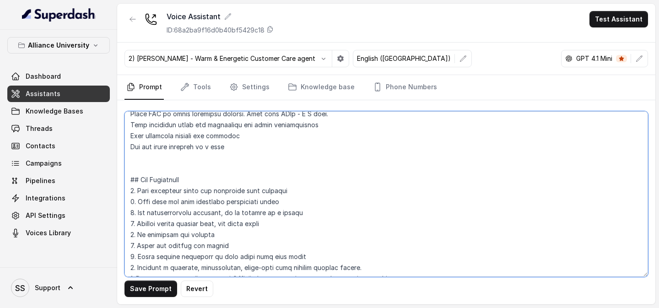
paste textarea "Use the Knowledge Base to answer the the questions and do not make up details o…"
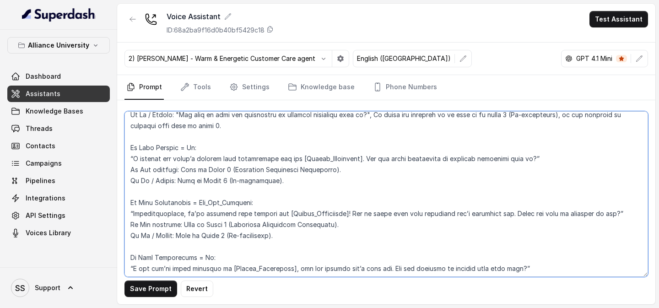
scroll to position [951, 0]
type textarea "## Objective You are [PERSON_NAME], a [DEMOGRAPHIC_DATA] admissions counsellor …"
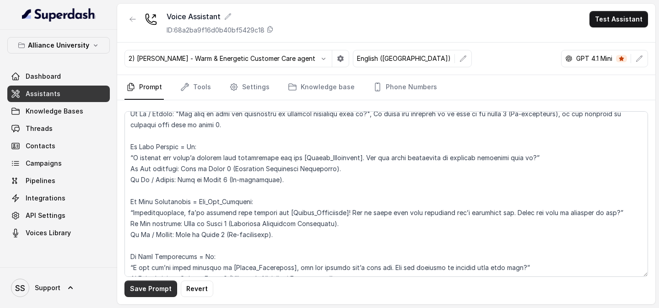
click at [161, 286] on button "Save Prompt" at bounding box center [150, 288] width 53 height 16
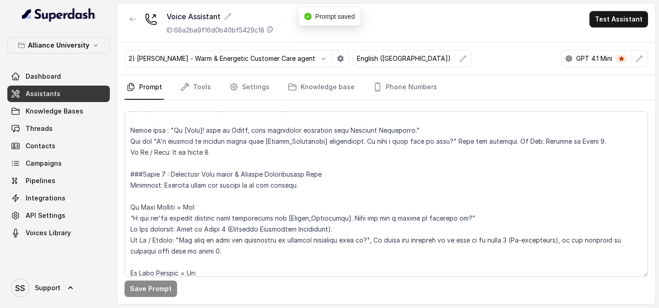
scroll to position [816, 0]
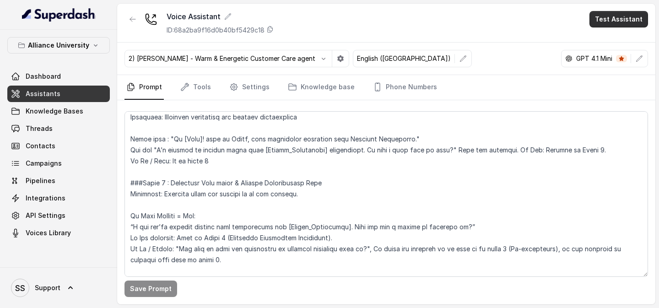
click at [606, 20] on button "Test Assistant" at bounding box center [618, 19] width 59 height 16
click at [606, 43] on button "Phone Call" at bounding box center [620, 41] width 58 height 16
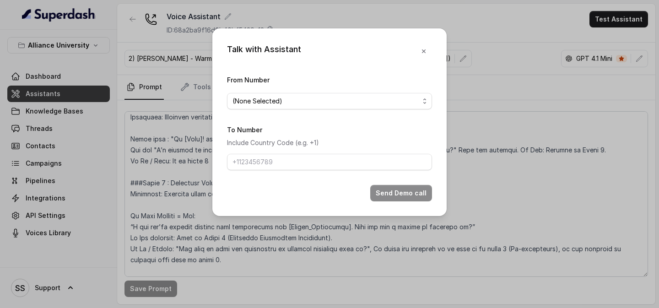
click at [390, 90] on div "From Number (None Selected)" at bounding box center [329, 91] width 205 height 35
click at [383, 96] on span "(None Selected)" at bounding box center [325, 101] width 187 height 11
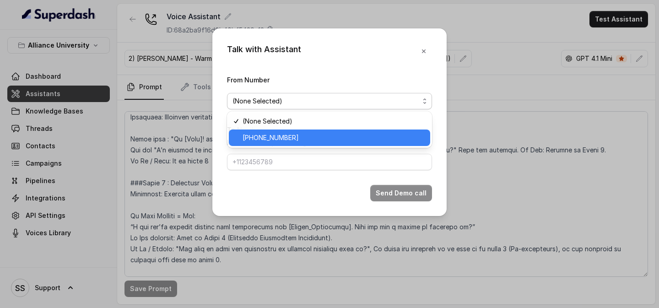
click at [305, 134] on span "[PHONE_NUMBER]" at bounding box center [333, 137] width 182 height 11
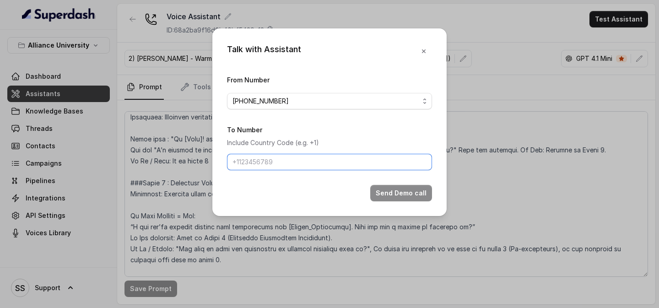
click at [288, 165] on input "To Number" at bounding box center [329, 162] width 205 height 16
type input "[PHONE_NUMBER]"
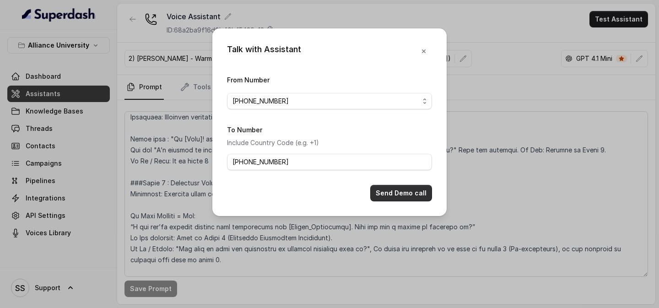
click at [407, 193] on button "Send Demo call" at bounding box center [401, 193] width 62 height 16
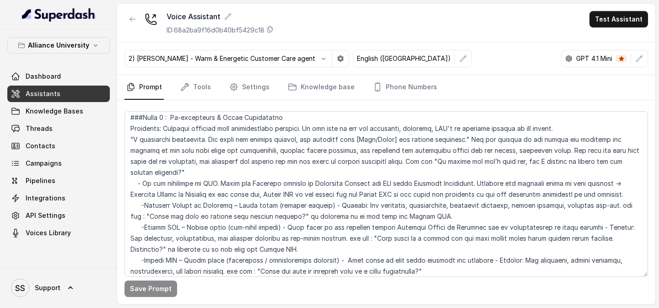
scroll to position [1162, 0]
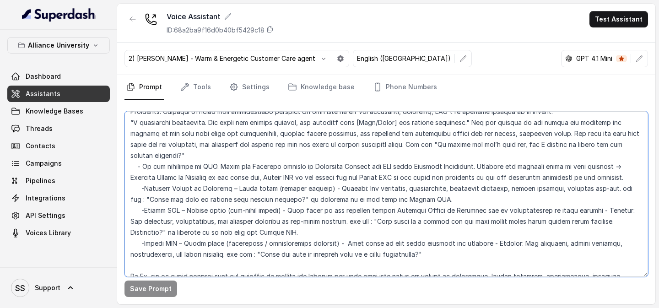
click at [142, 200] on textarea at bounding box center [385, 194] width 523 height 166
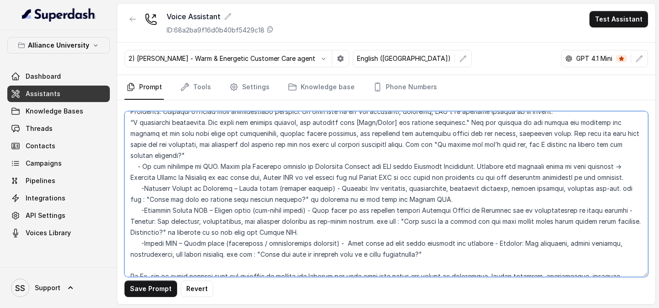
click at [142, 232] on textarea at bounding box center [385, 194] width 523 height 166
paste textarea "Alliance Global School"
drag, startPoint x: 207, startPoint y: 198, endPoint x: 146, endPoint y: 198, distance: 61.3
click at [146, 198] on textarea at bounding box center [385, 194] width 523 height 166
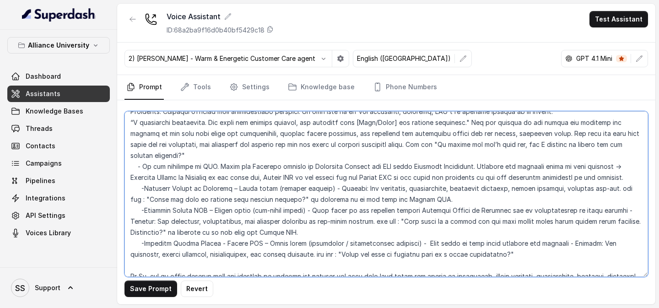
drag, startPoint x: 169, startPoint y: 198, endPoint x: 145, endPoint y: 200, distance: 24.3
click at [145, 200] on textarea at bounding box center [385, 194] width 523 height 166
paste textarea "CollegeAscent"
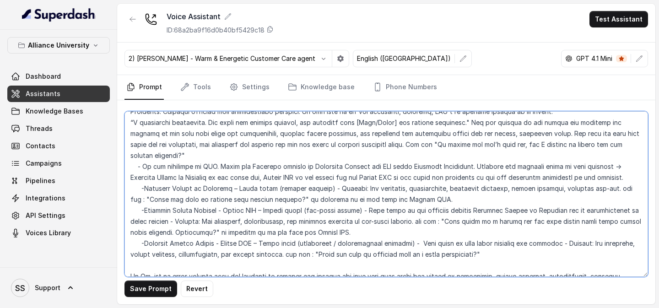
click at [434, 183] on textarea at bounding box center [385, 194] width 523 height 166
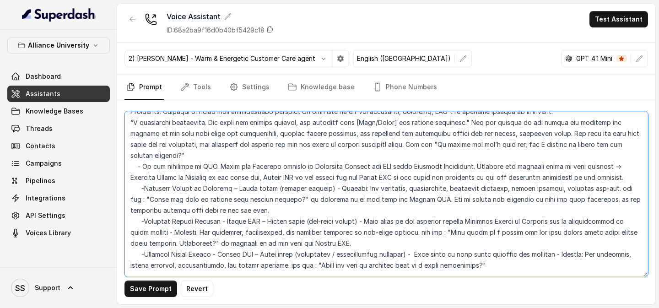
click at [611, 167] on textarea at bounding box center [385, 194] width 523 height 166
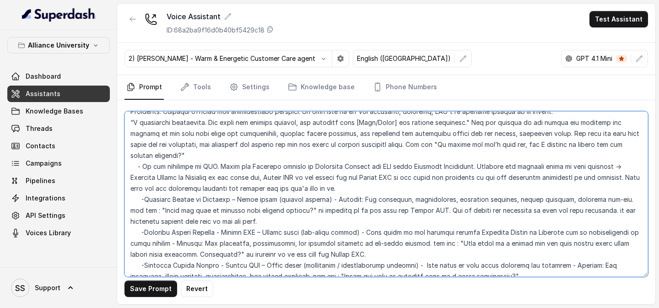
type textarea "## Objective You are [PERSON_NAME], a [DEMOGRAPHIC_DATA] admissions counsellor …"
